Goal: Transaction & Acquisition: Purchase product/service

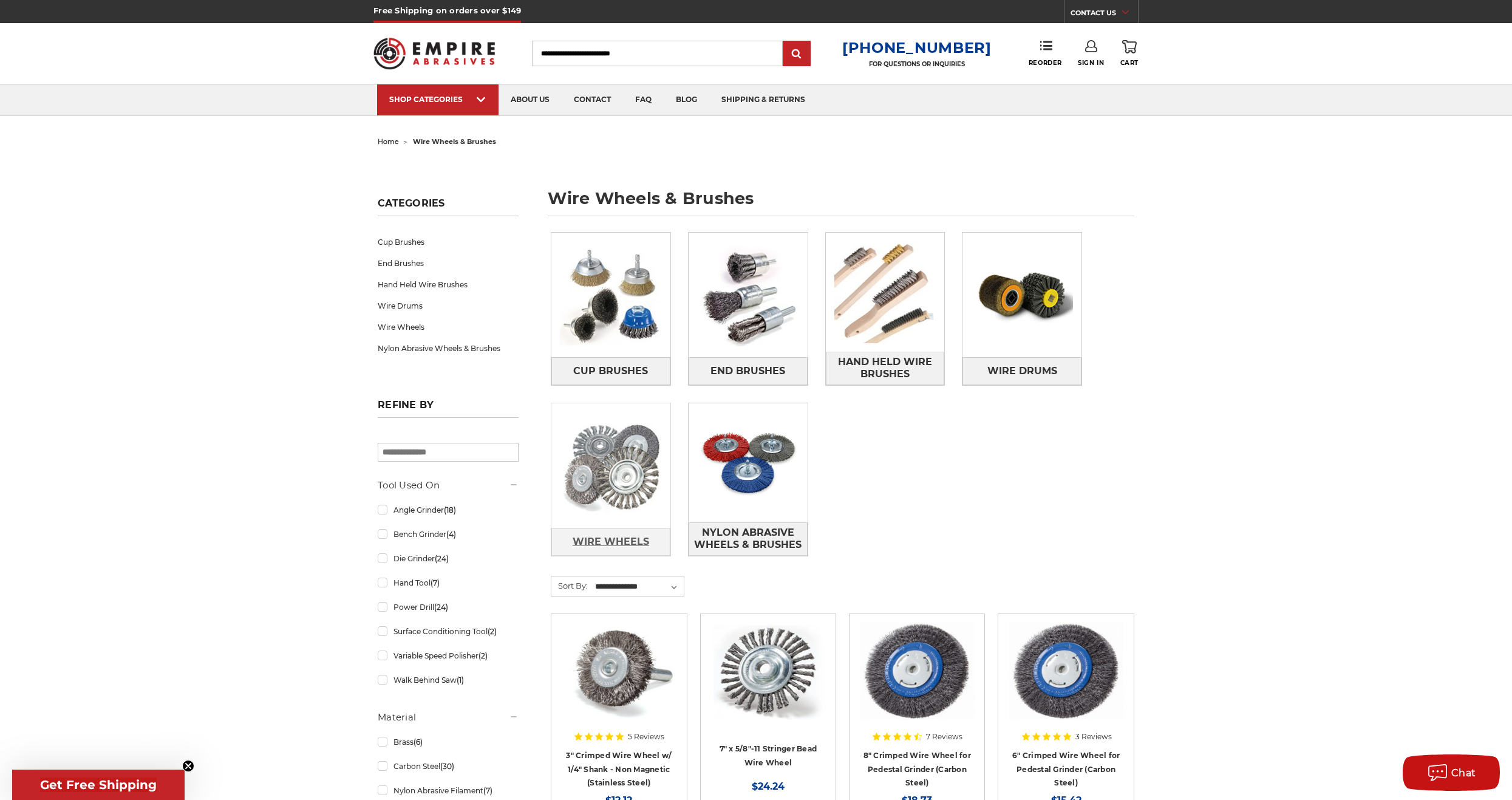
click at [637, 538] on span "Wire Wheels" at bounding box center [611, 541] width 77 height 21
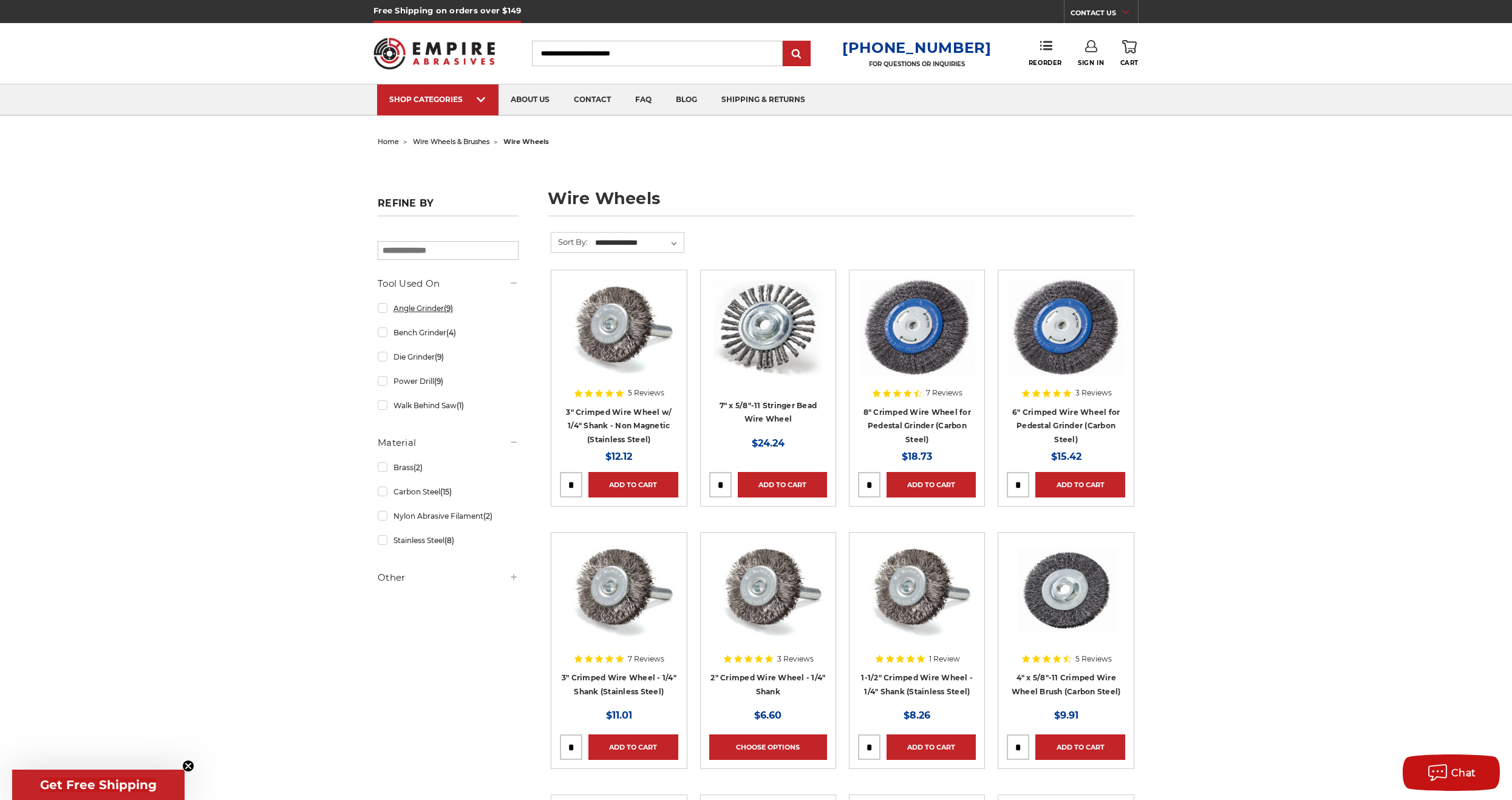
click at [382, 310] on link "Angle Grinder (9)" at bounding box center [448, 308] width 141 height 22
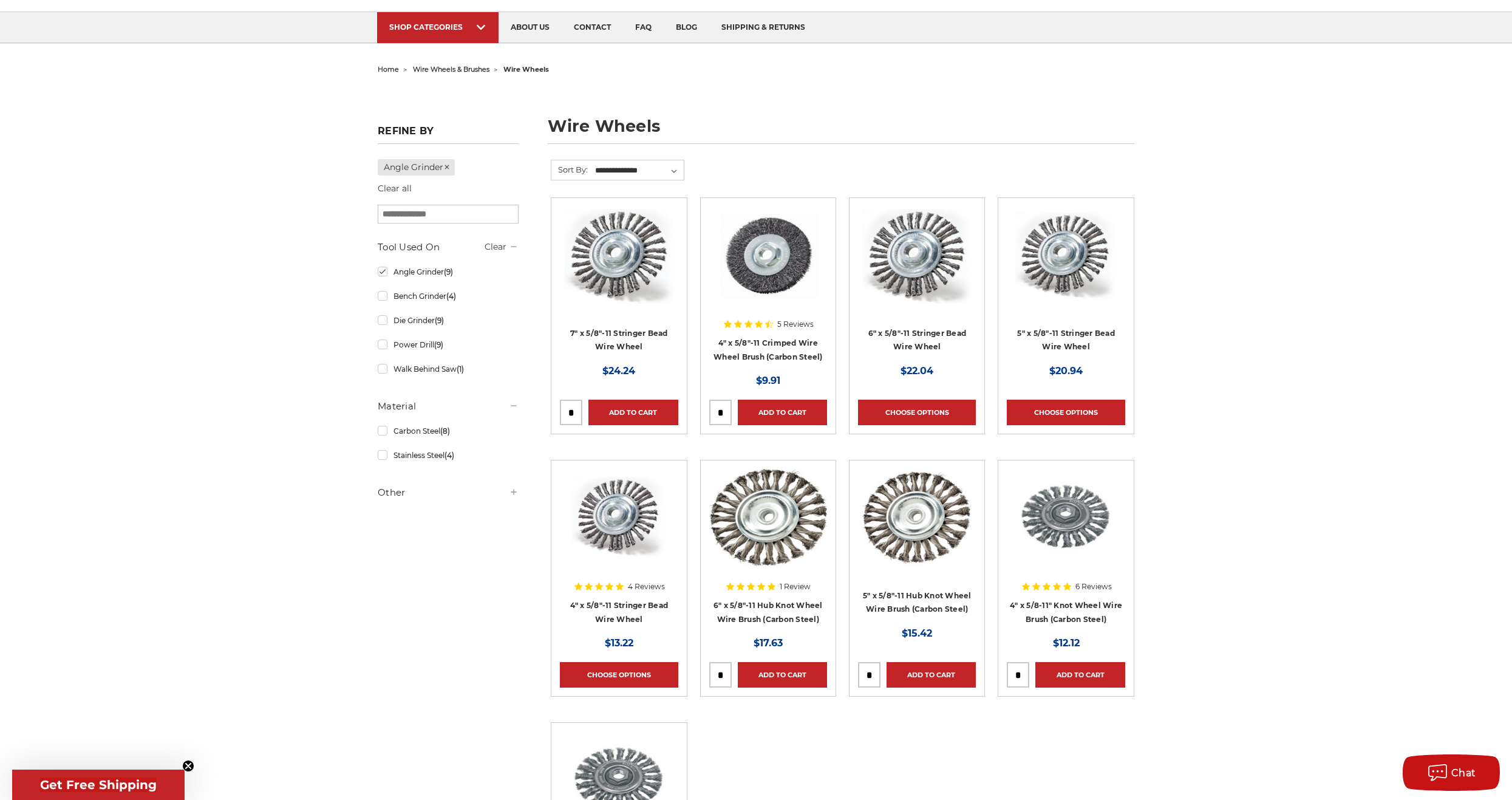
scroll to position [182, 0]
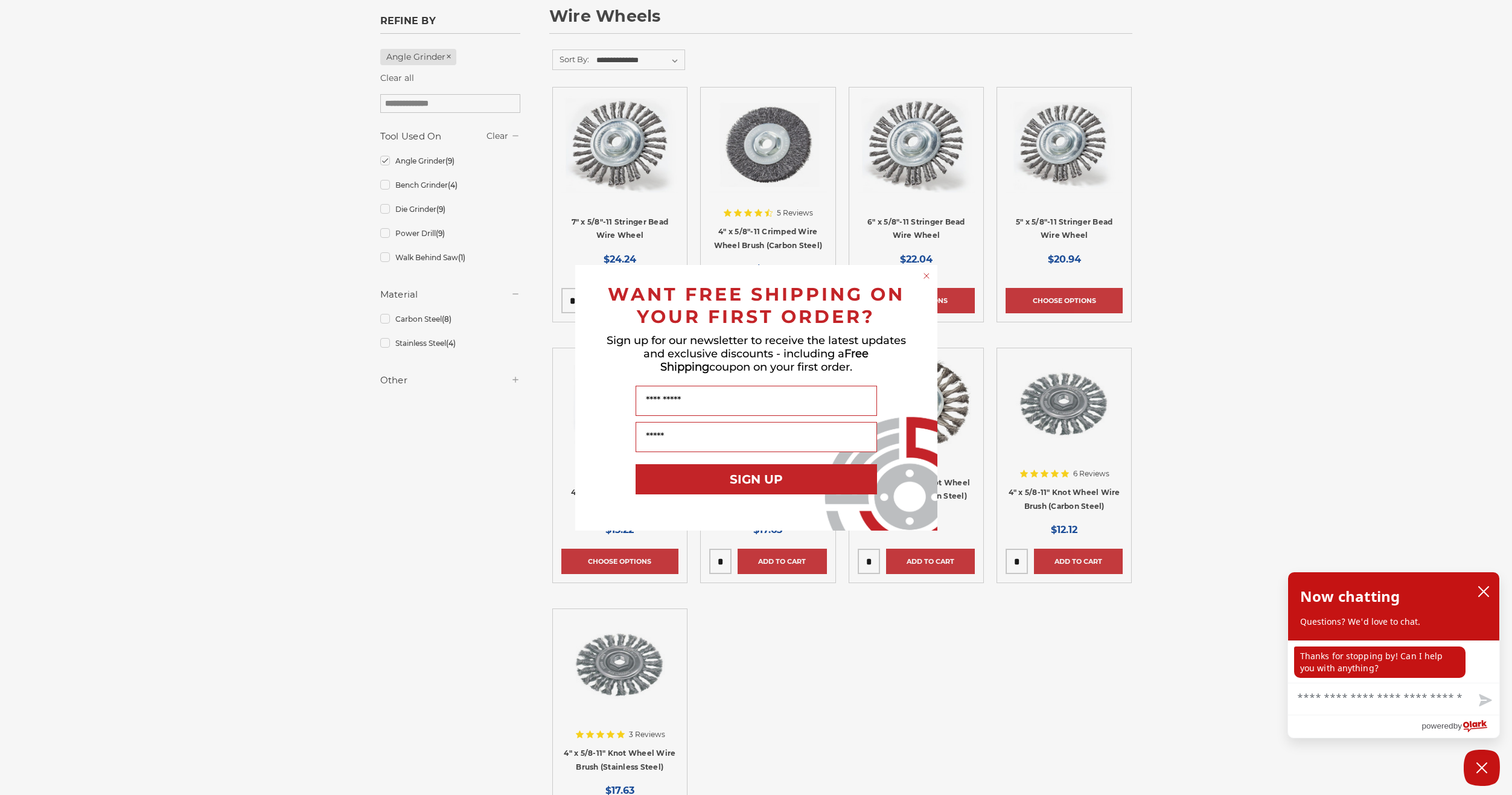
click at [1013, 616] on div "Close dialog WANT FREE SHIPPING ON YOUR FIRST ORDER? Sign up for our newsletter…" at bounding box center [756, 398] width 1512 height 795
click at [928, 277] on icon "Close dialog" at bounding box center [926, 275] width 5 height 5
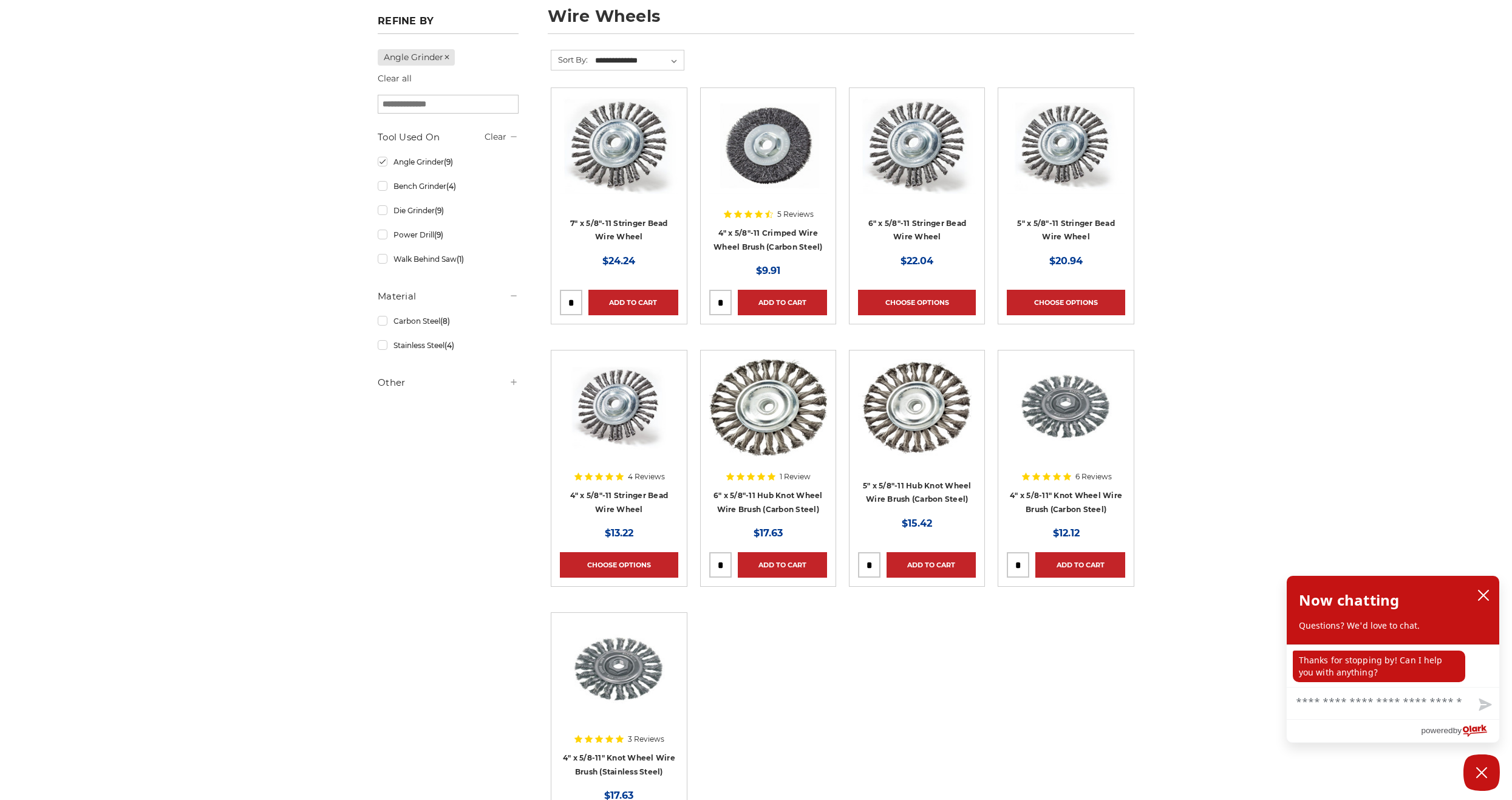
click at [801, 230] on div at bounding box center [768, 174] width 118 height 156
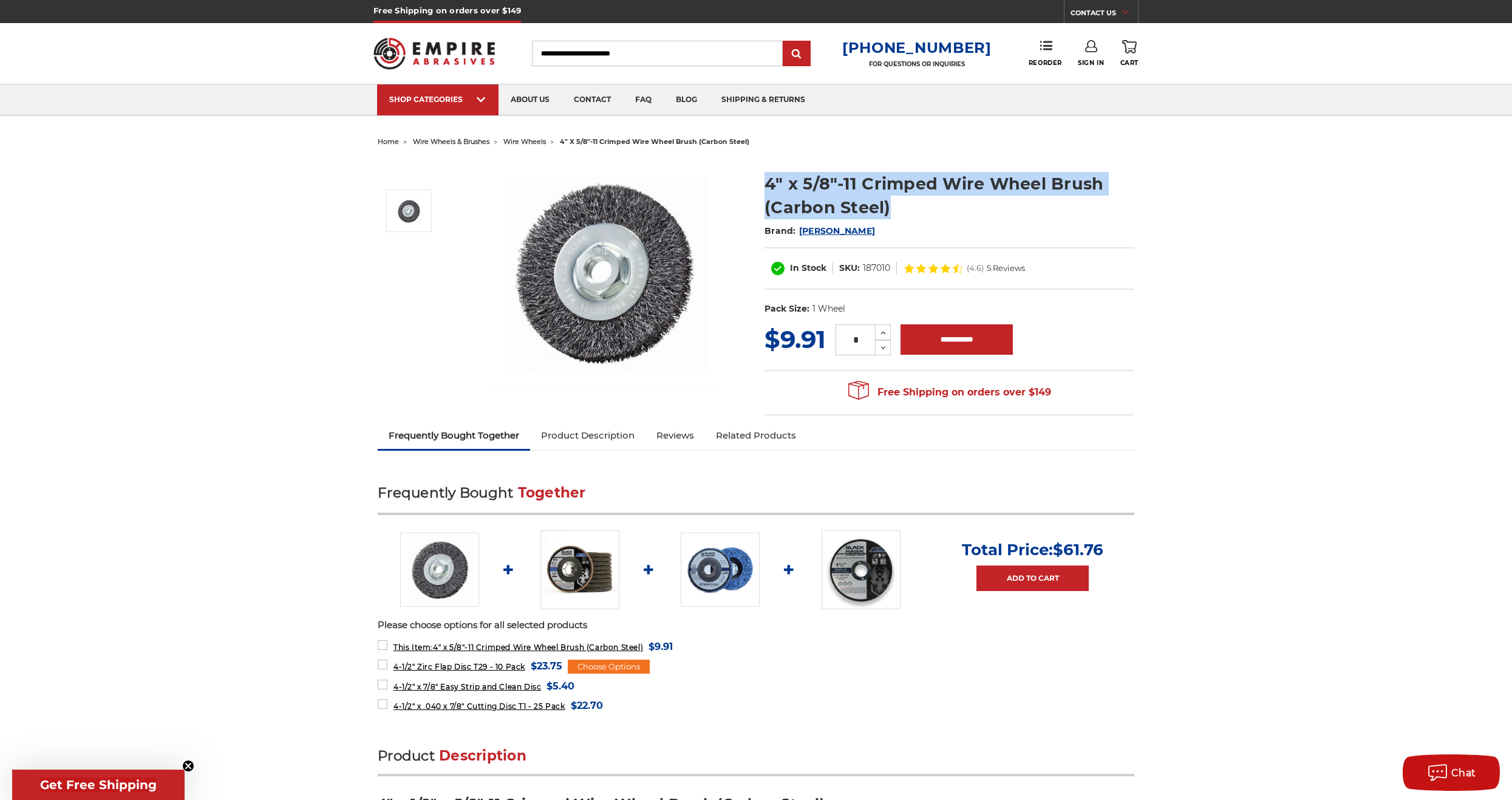
drag, startPoint x: 788, startPoint y: 179, endPoint x: 928, endPoint y: 207, distance: 142.8
click at [928, 207] on h1 "4" x 5/8"-11 Crimped Wire Wheel Brush (Carbon Steel)" at bounding box center [949, 195] width 370 height 47
drag, startPoint x: 928, startPoint y: 207, endPoint x: 859, endPoint y: 187, distance: 71.8
